Goal: Find specific page/section: Find specific page/section

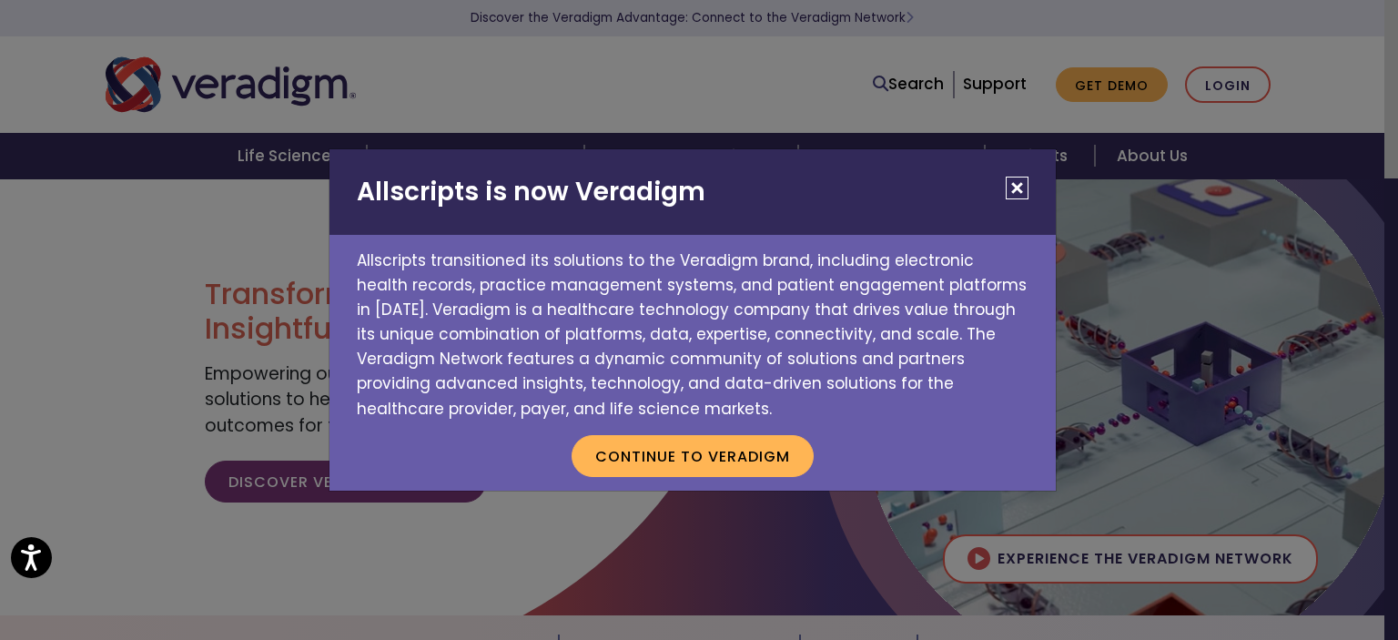
click at [1016, 188] on button "Close" at bounding box center [1017, 188] width 23 height 23
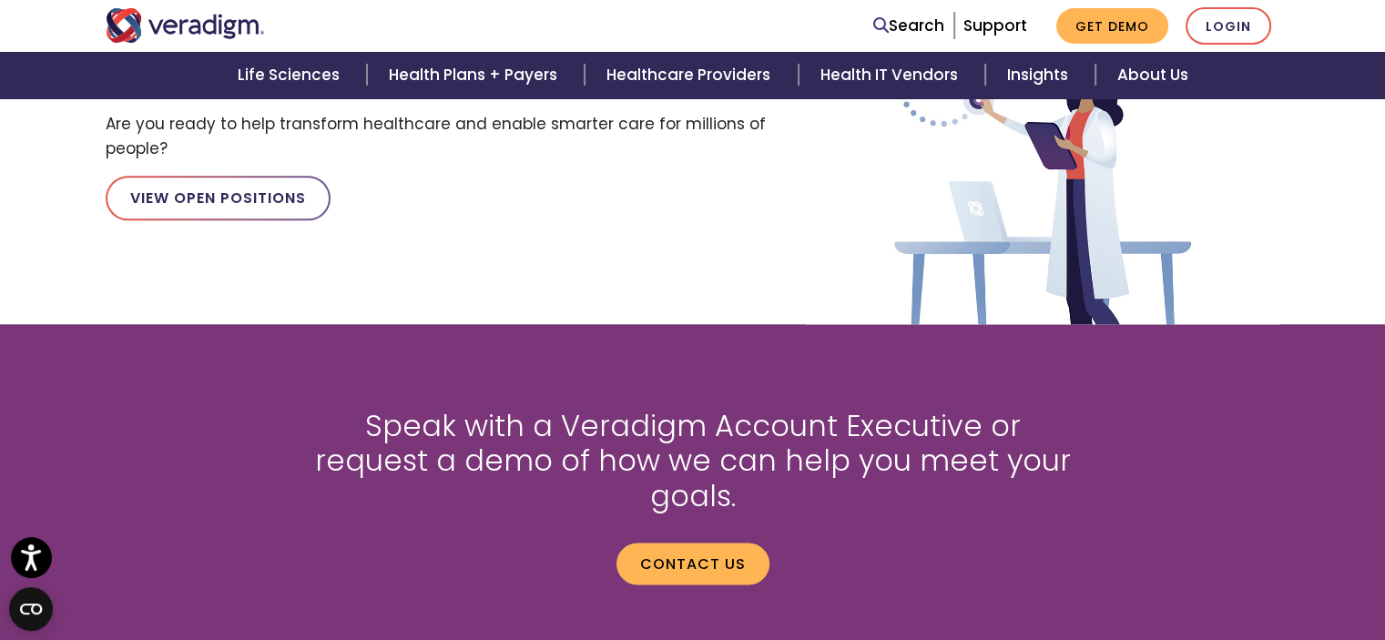
scroll to position [2611, 0]
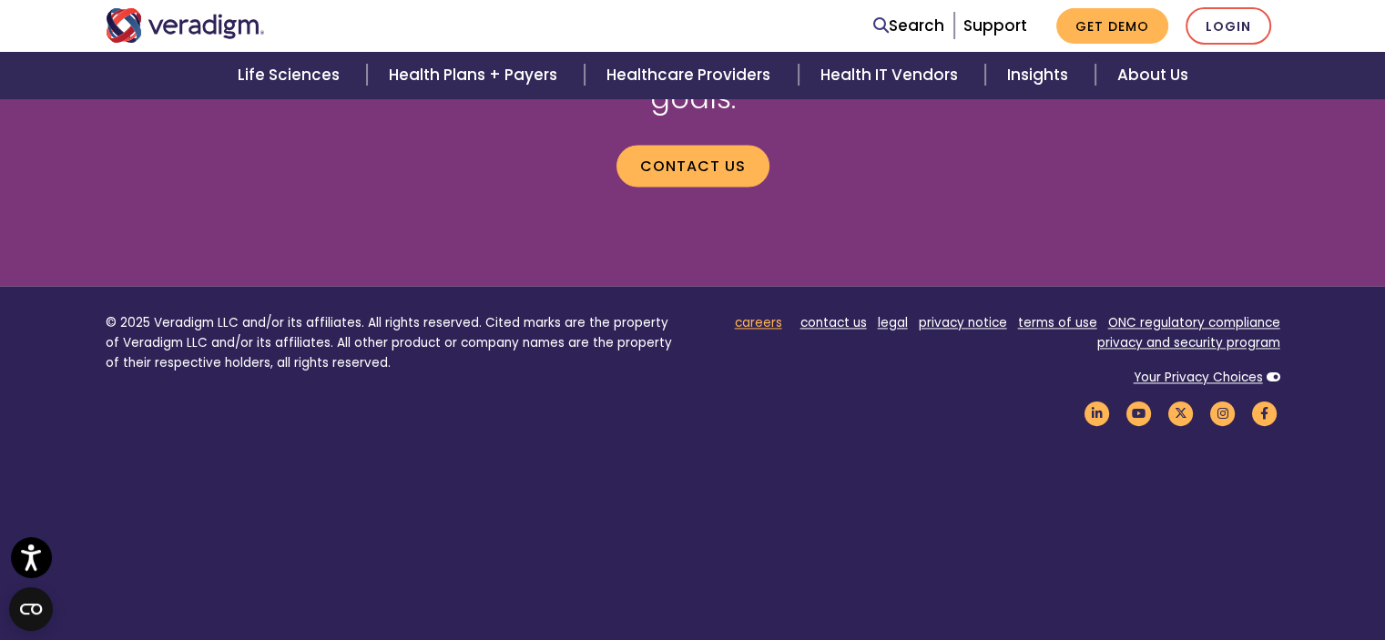
click at [753, 314] on link "careers" at bounding box center [758, 322] width 47 height 17
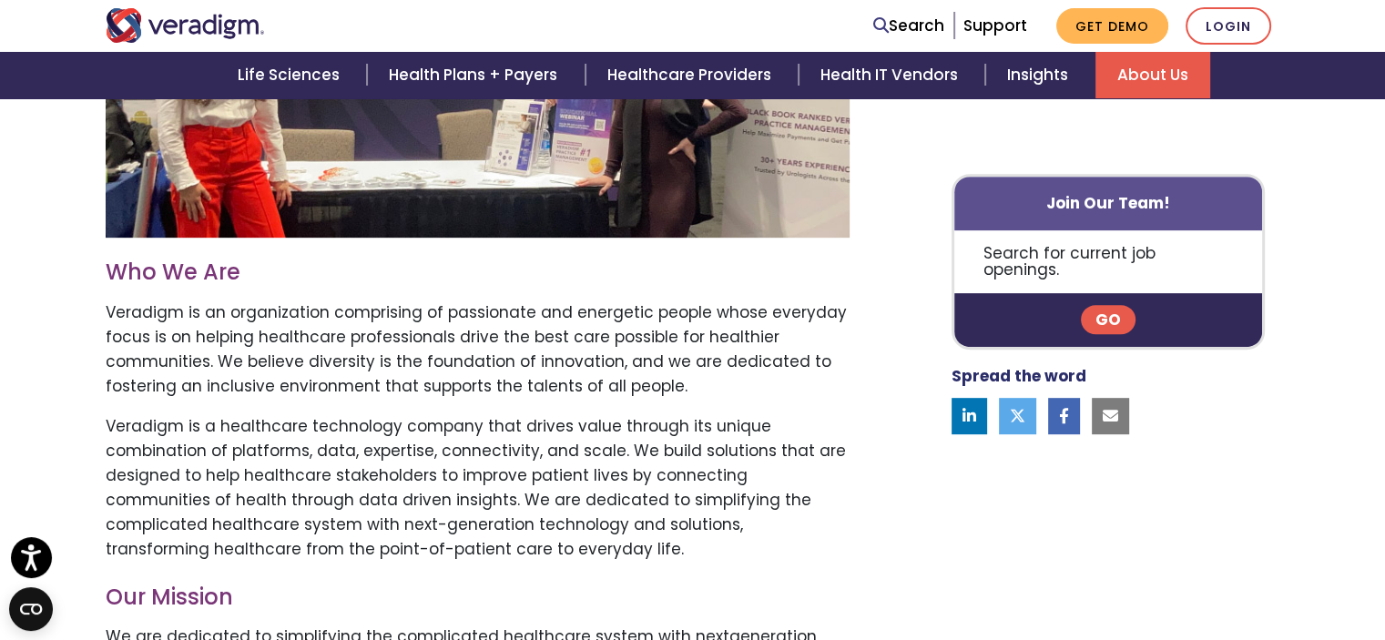
scroll to position [774, 0]
click at [1087, 306] on link "Go" at bounding box center [1108, 320] width 55 height 29
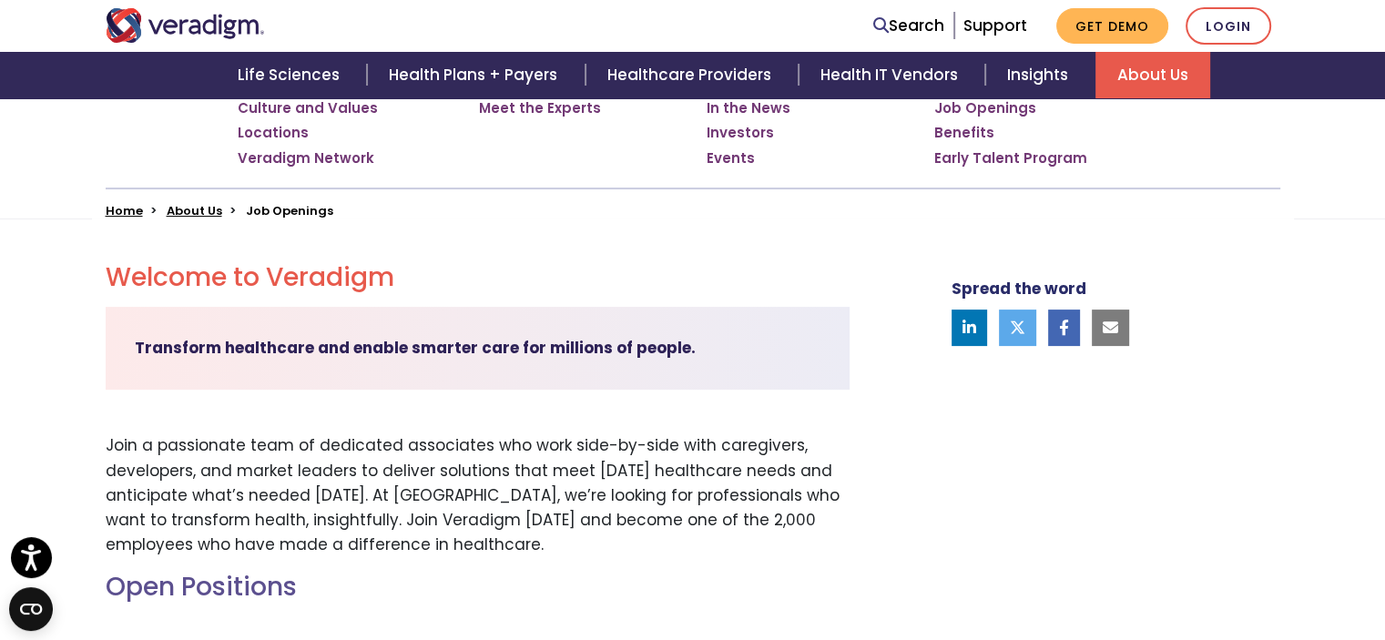
scroll to position [819, 0]
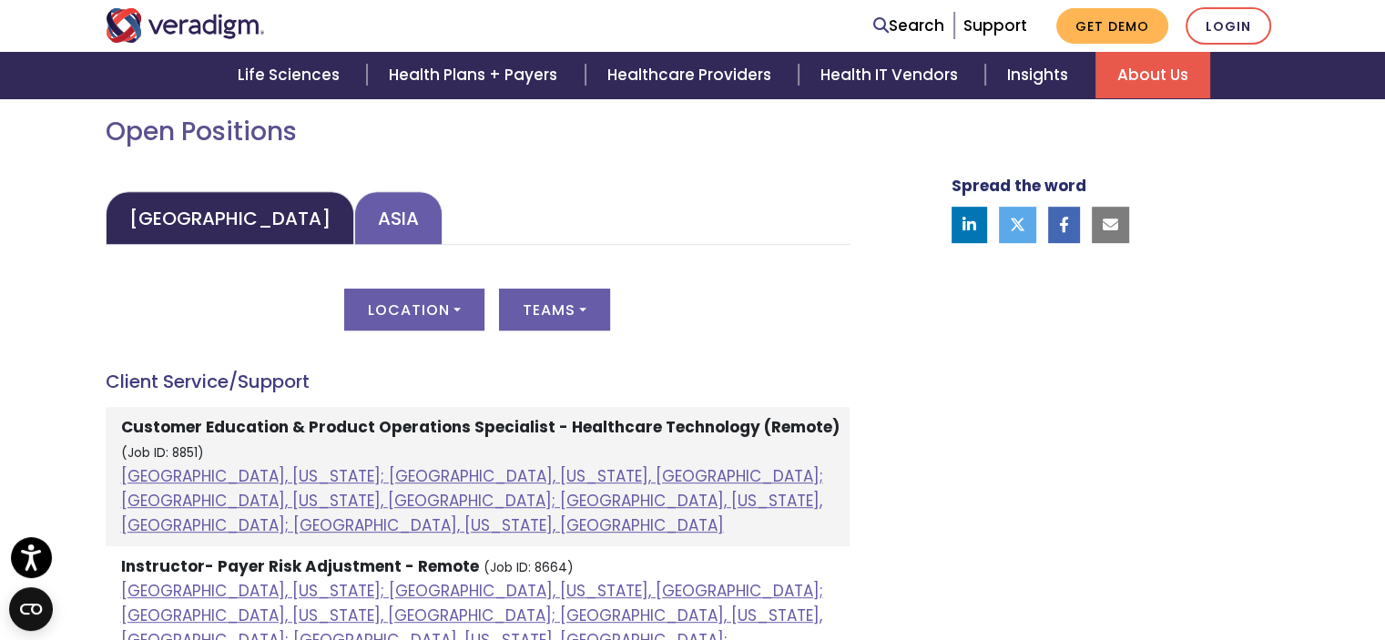
click at [354, 228] on link "Asia" at bounding box center [398, 218] width 88 height 54
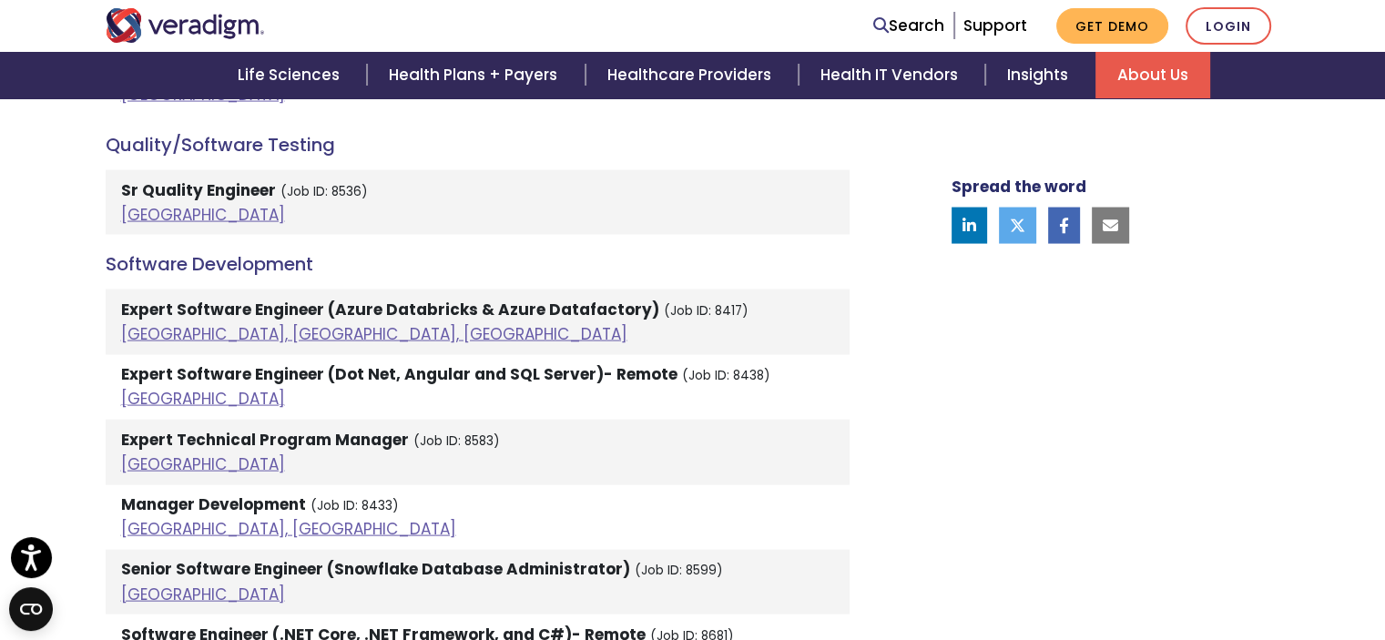
scroll to position [3641, 0]
